Goal: Task Accomplishment & Management: Use online tool/utility

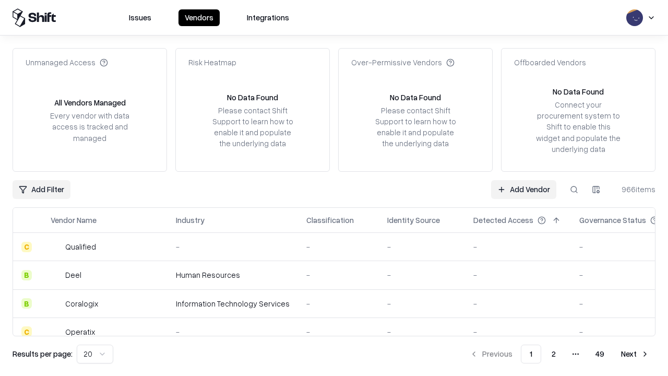
click at [523, 189] on link "Add Vendor" at bounding box center [523, 189] width 65 height 19
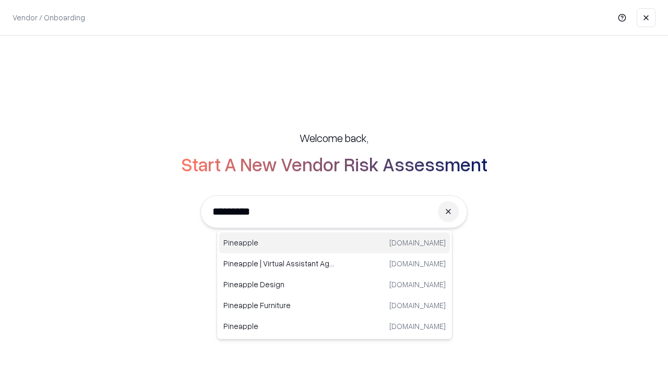
click at [334, 243] on div "Pineapple [DOMAIN_NAME]" at bounding box center [334, 242] width 231 height 21
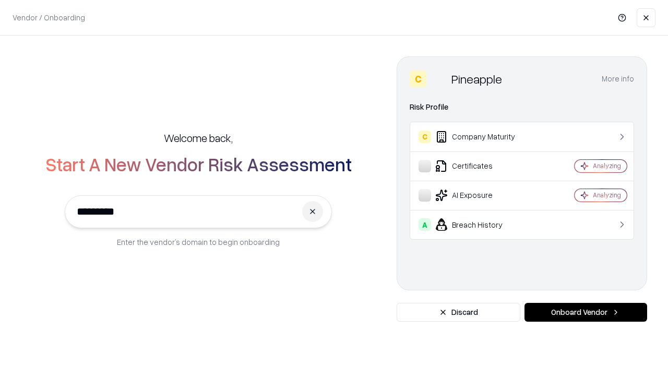
type input "*********"
click at [585, 312] on button "Onboard Vendor" at bounding box center [585, 312] width 123 height 19
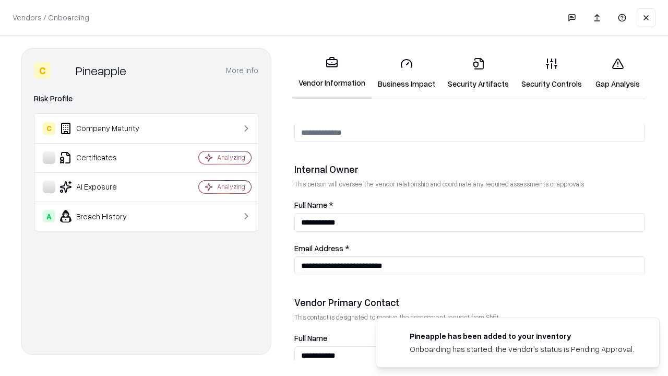
scroll to position [540, 0]
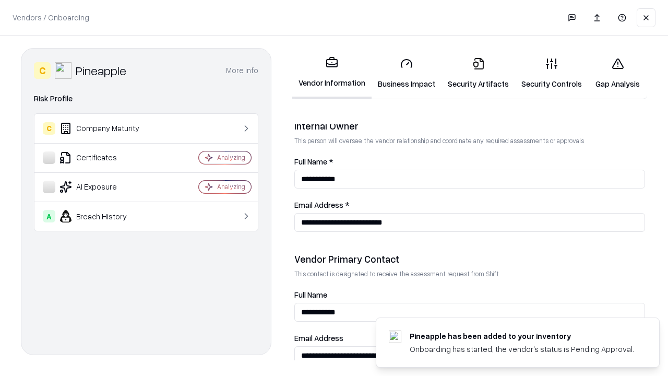
click at [406, 73] on link "Business Impact" at bounding box center [406, 73] width 70 height 49
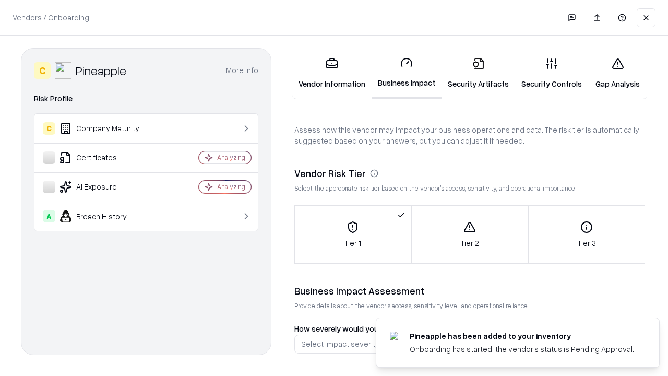
click at [617, 73] on link "Gap Analysis" at bounding box center [617, 73] width 59 height 49
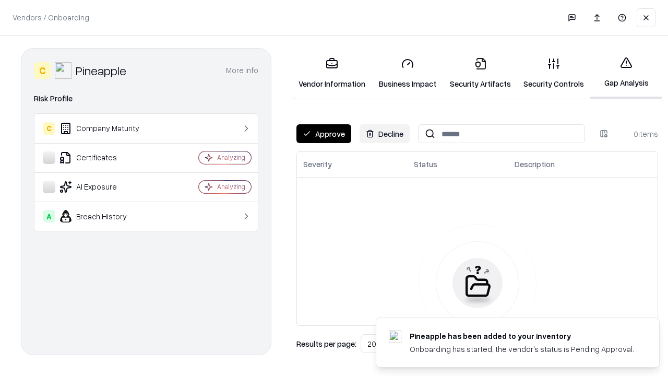
click at [323, 134] on button "Approve" at bounding box center [323, 133] width 55 height 19
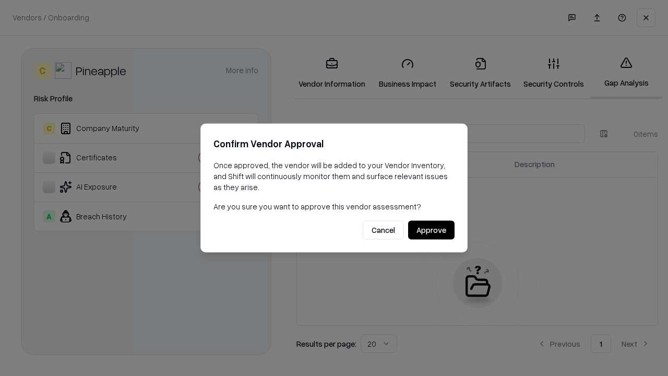
click at [431, 230] on button "Approve" at bounding box center [431, 230] width 46 height 19
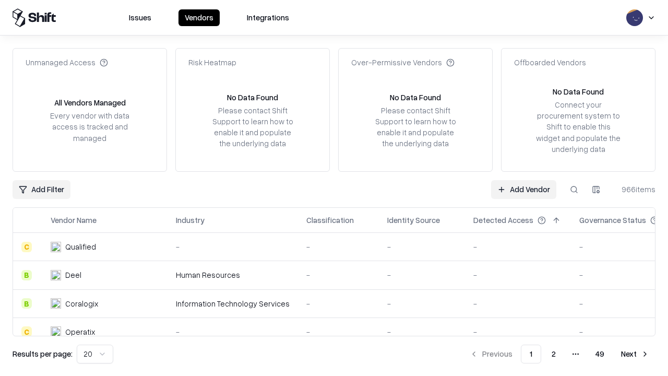
type input "*********"
click at [523, 189] on link "Add Vendor" at bounding box center [523, 189] width 65 height 19
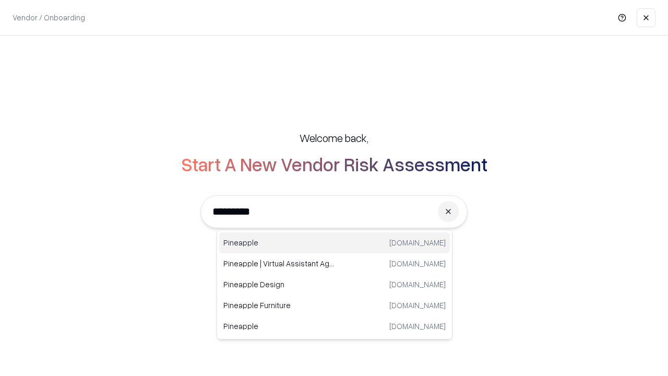
click at [334, 243] on div "Pineapple [DOMAIN_NAME]" at bounding box center [334, 242] width 231 height 21
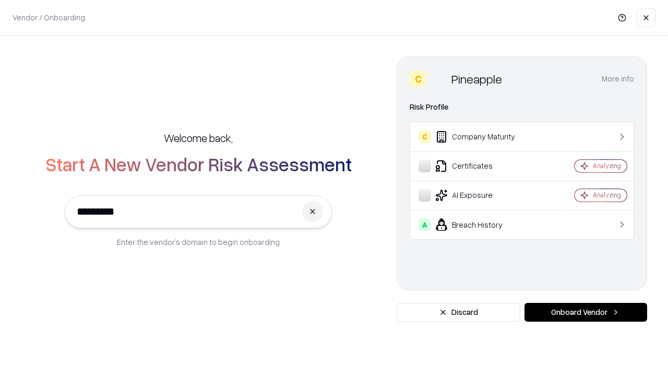
type input "*********"
click at [585, 312] on button "Onboard Vendor" at bounding box center [585, 312] width 123 height 19
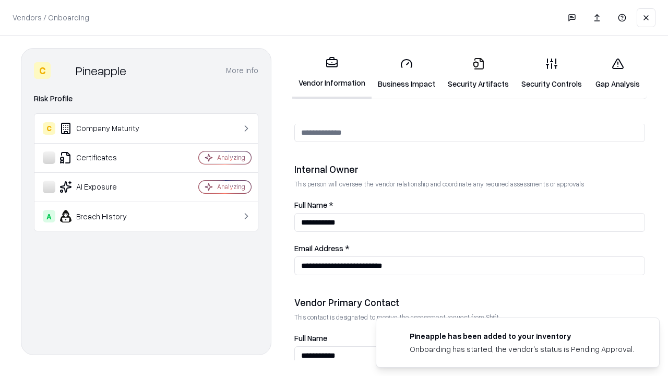
scroll to position [540, 0]
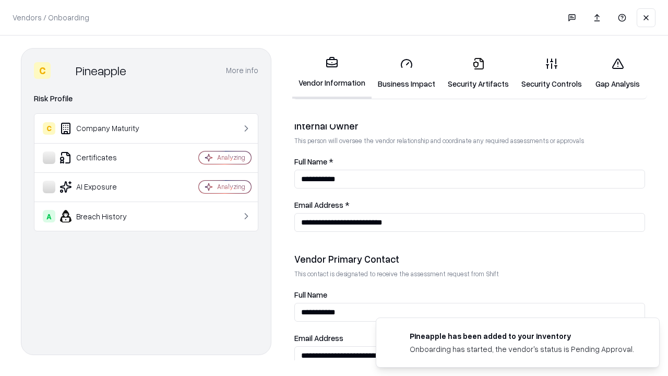
click at [617, 73] on link "Gap Analysis" at bounding box center [617, 73] width 59 height 49
